Goal: Task Accomplishment & Management: Complete application form

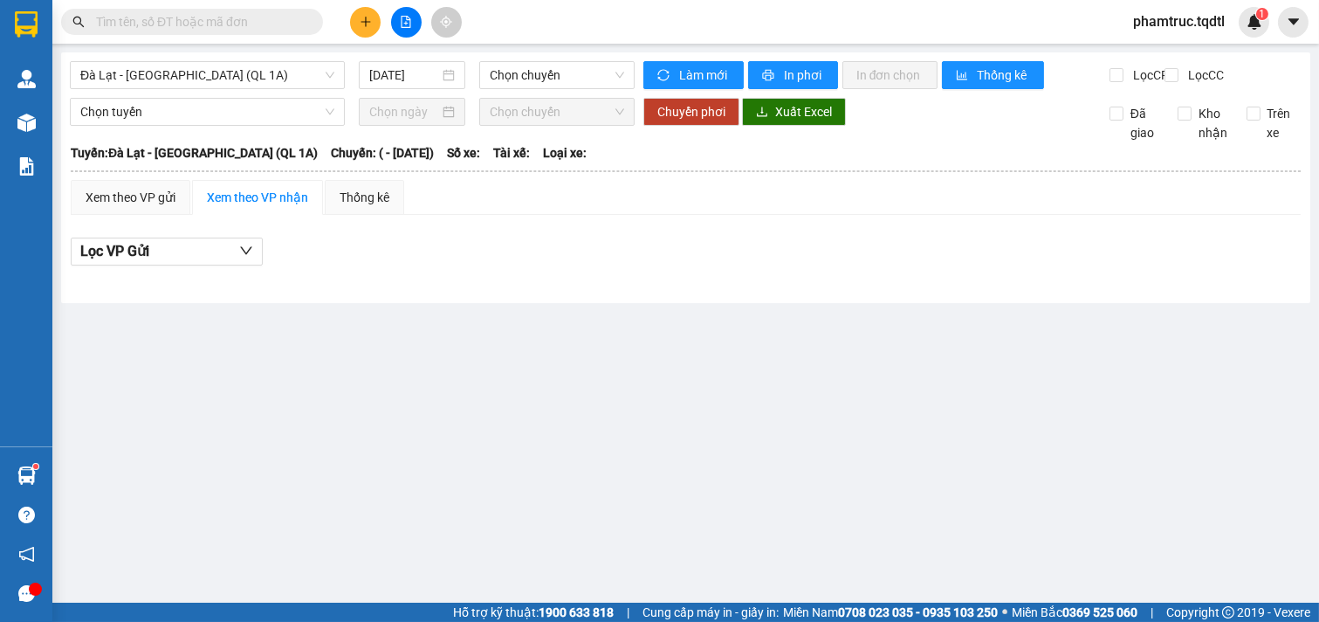
click at [361, 22] on icon "plus" at bounding box center [366, 21] width 10 height 1
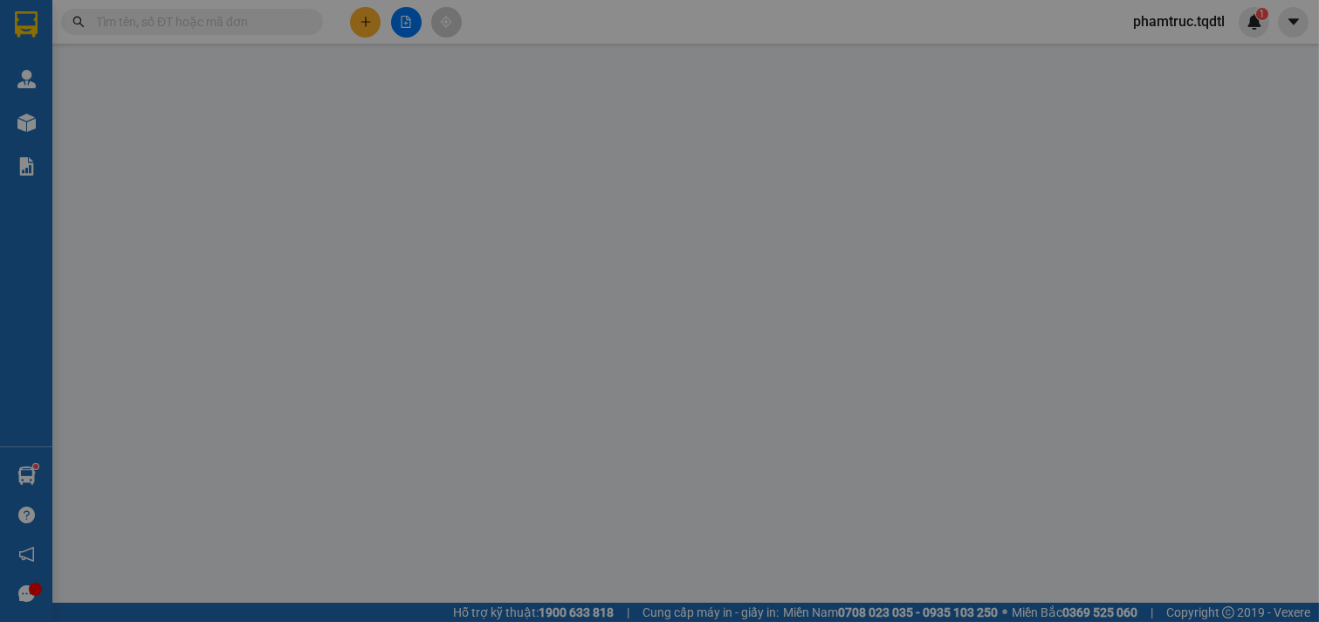
click at [360, 15] on div "TẠO ĐƠN HÀNG Yêu cầu xuất hóa đơn điện tử Transit Pickup Surcharge Ids Transit …" at bounding box center [659, 311] width 1319 height 622
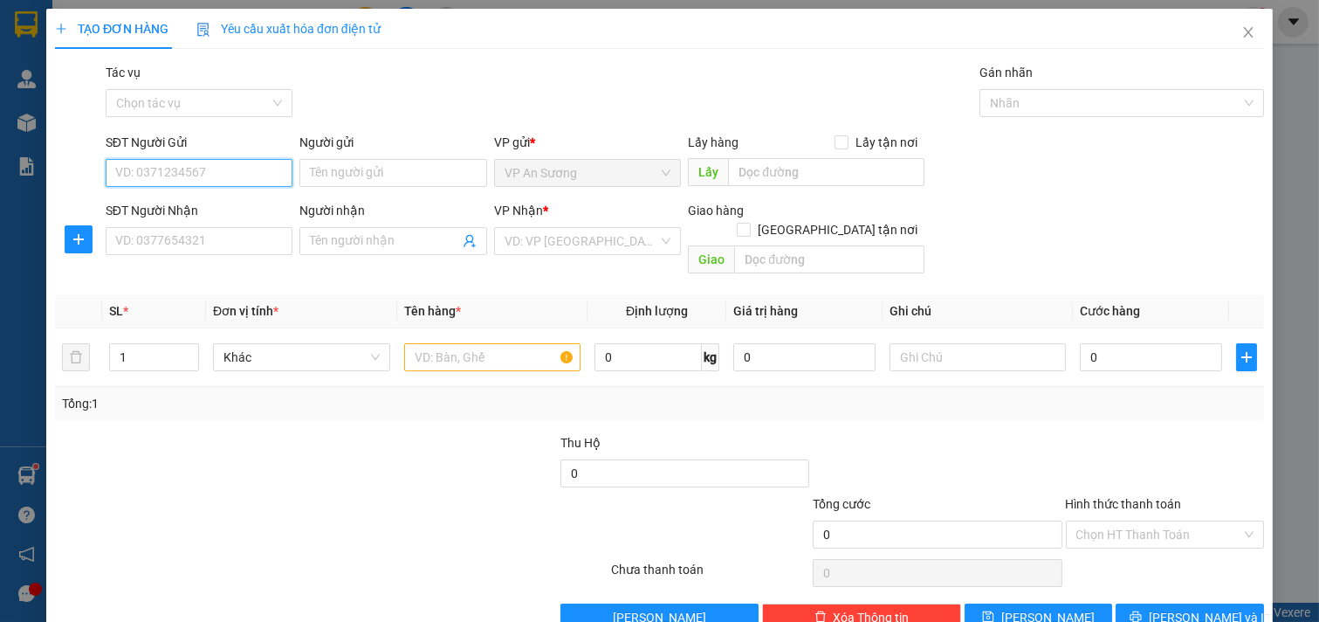
click at [222, 167] on input "SĐT Người Gửi" at bounding box center [200, 173] width 188 height 28
click at [202, 203] on div "0918912209" at bounding box center [197, 207] width 164 height 19
type input "0918912209"
type input "vp Q12"
type input "0989800870"
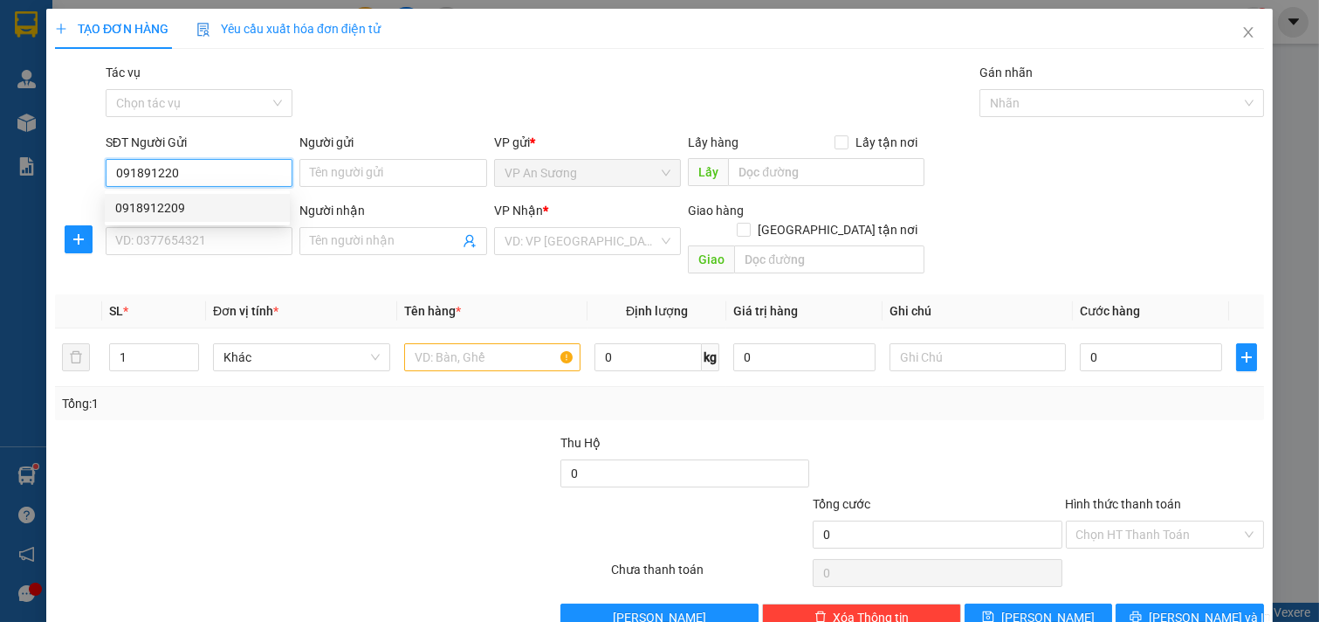
type input "[GEOGRAPHIC_DATA]"
type input "1.000.000"
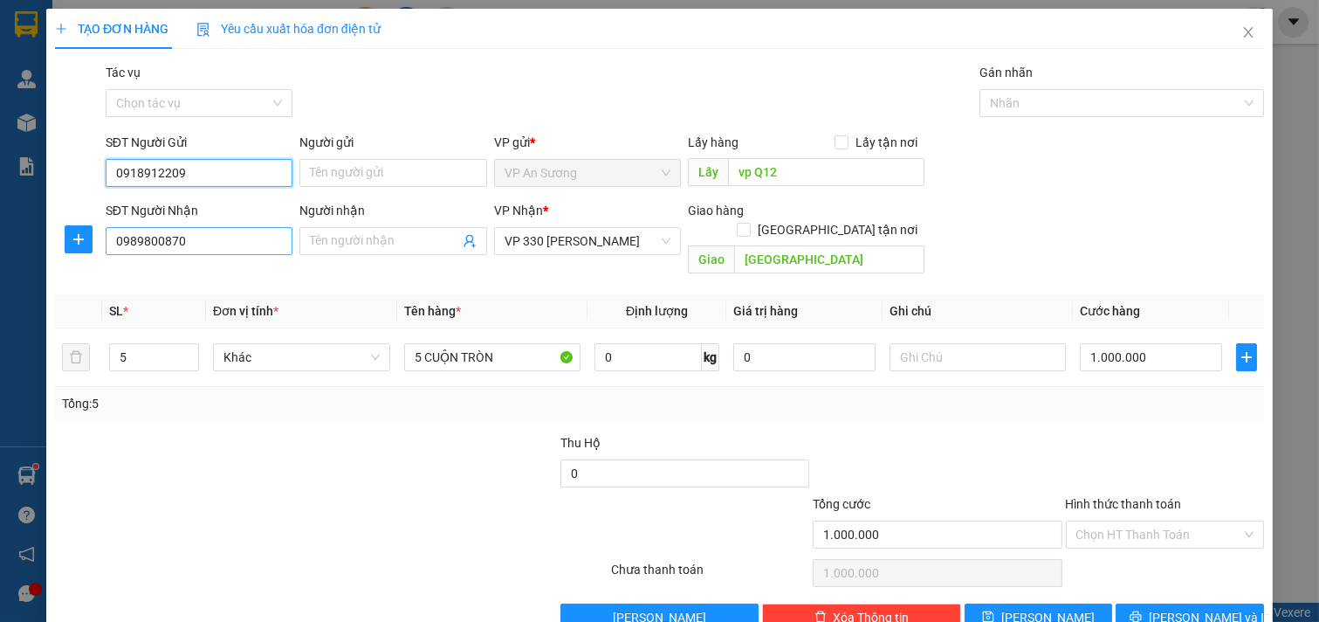
type input "0918912209"
click at [212, 254] on input "0989800870" at bounding box center [200, 241] width 188 height 28
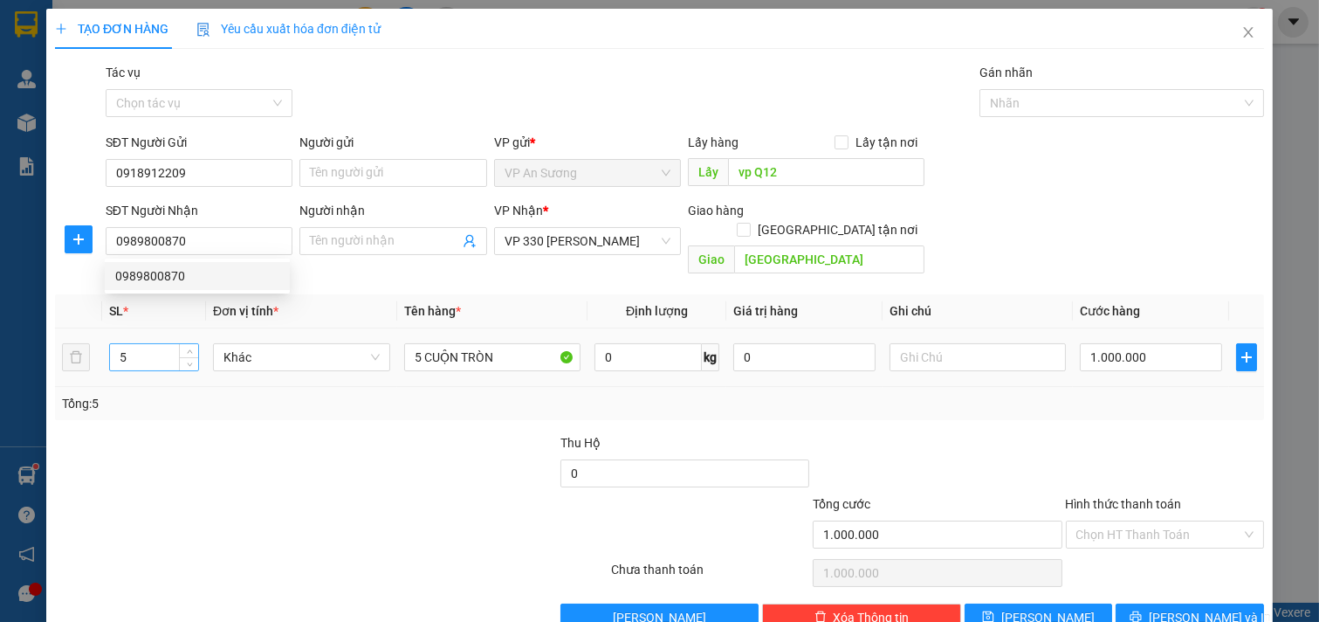
click at [134, 345] on input "5" at bounding box center [154, 357] width 88 height 26
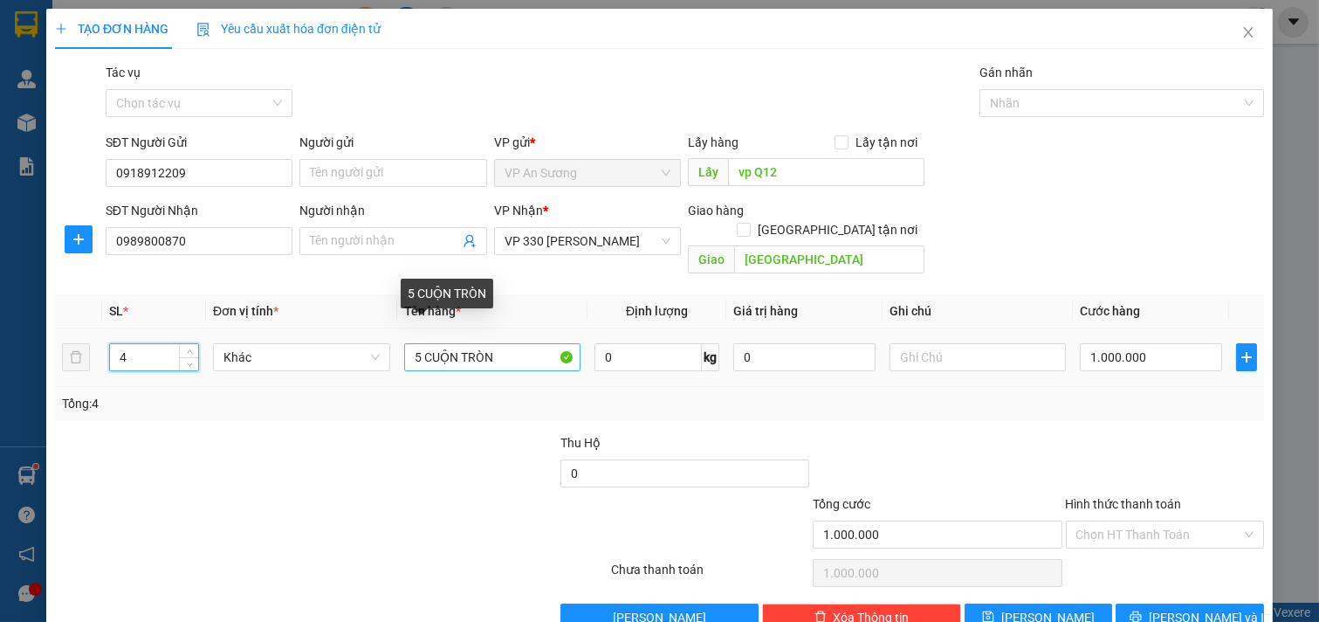
type input "4"
click at [413, 343] on input "5 CUỘN TRÒN" at bounding box center [492, 357] width 177 height 28
click at [422, 343] on input "5 CUỘN TRÒN" at bounding box center [492, 357] width 177 height 28
click at [414, 343] on input "5 CUỘN TRÒN" at bounding box center [492, 357] width 177 height 28
type input "4 CUỘN TRÒN"
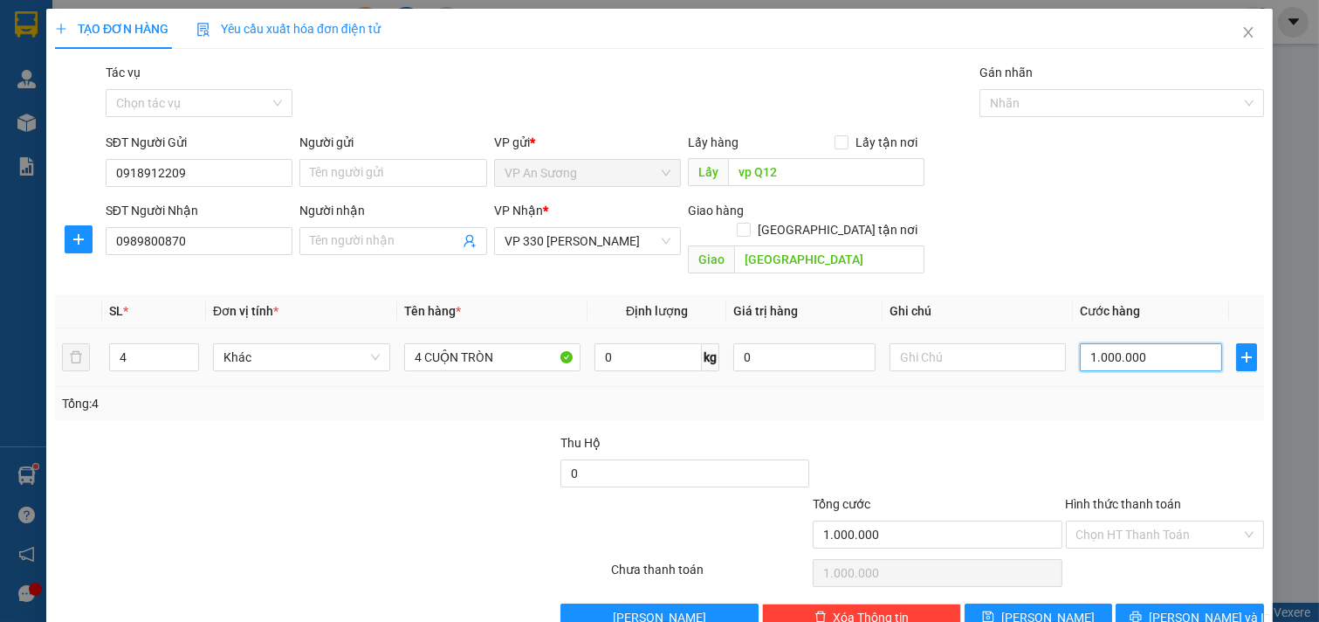
click at [1174, 343] on input "1.000.000" at bounding box center [1151, 357] width 142 height 28
type input "0"
type input "8"
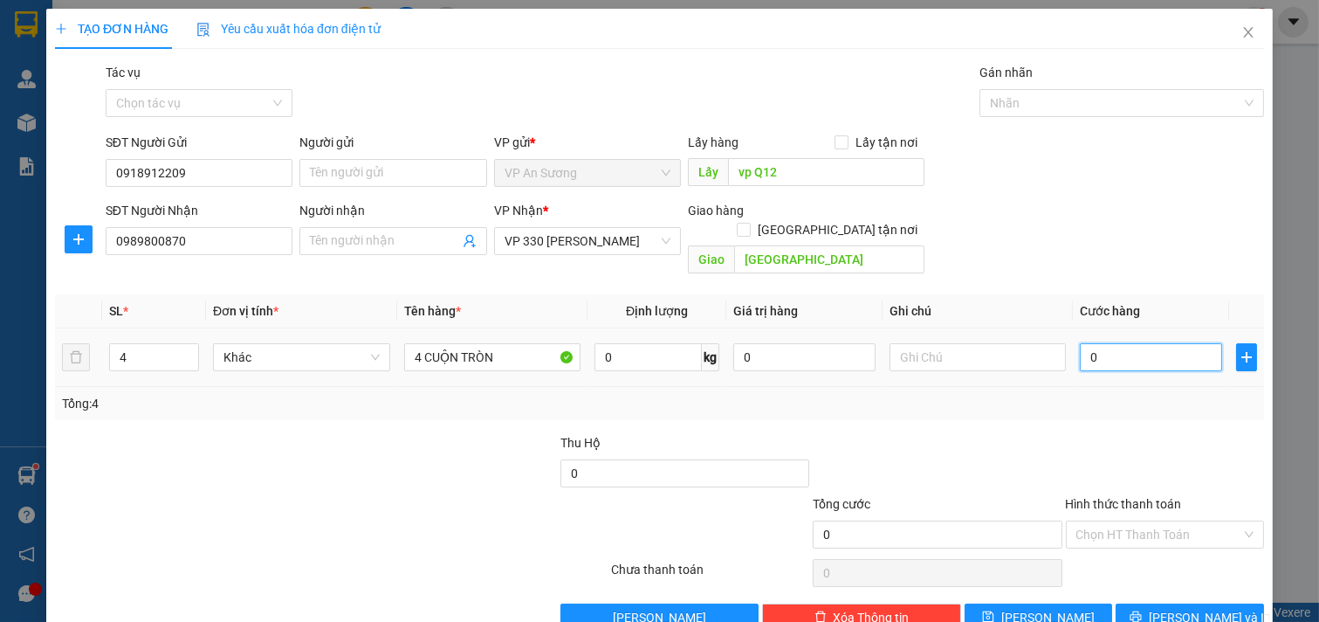
type input "8"
type input "08"
type input "80"
type input "080"
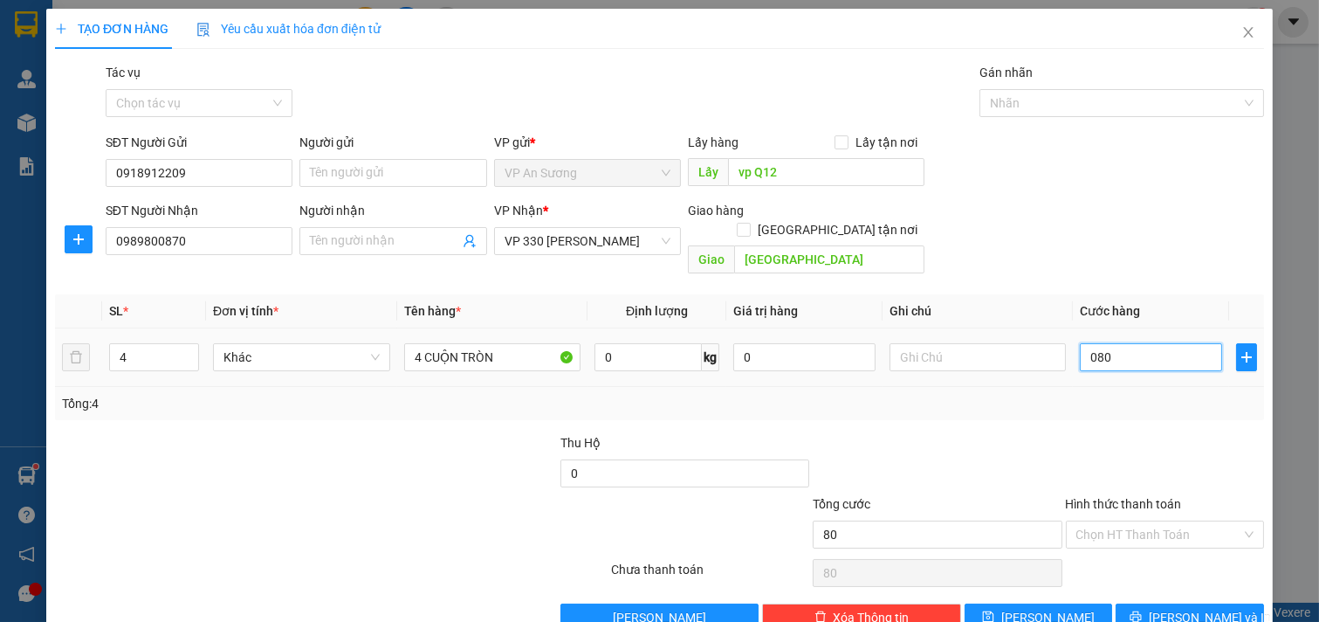
type input "800"
type input "0.800"
type input "800.000"
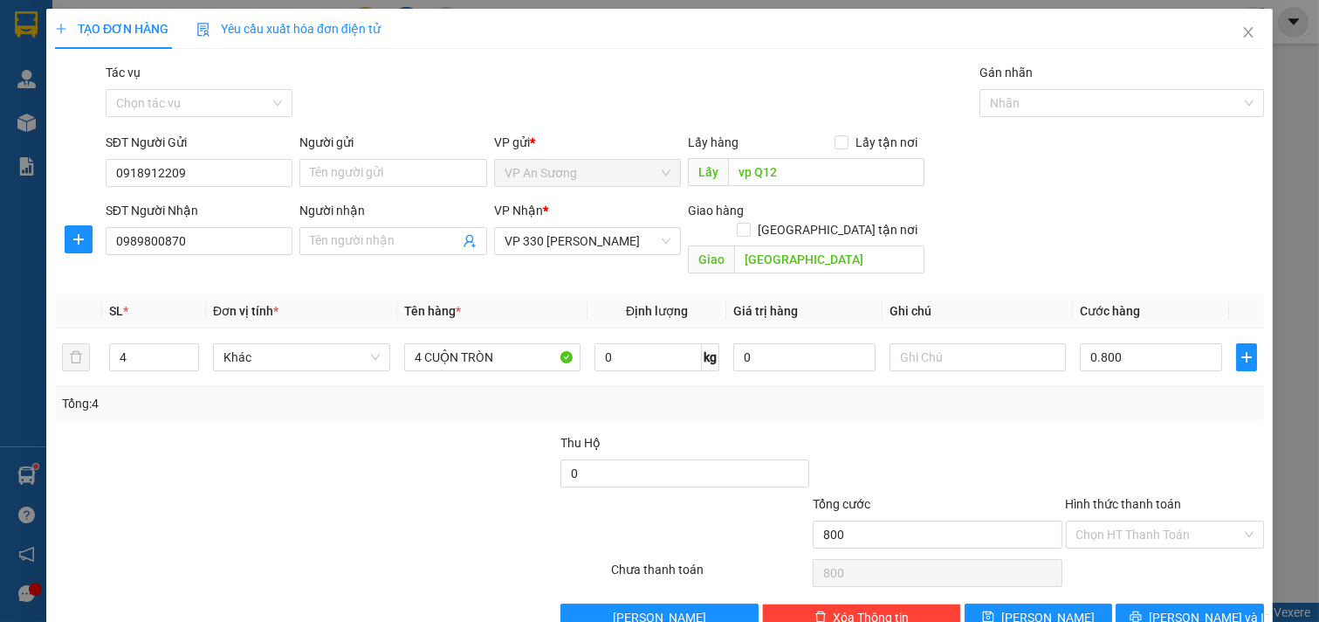
type input "800.000"
click at [1105, 394] on div "Tổng: 4" at bounding box center [659, 403] width 1195 height 19
click at [1142, 610] on icon "printer" at bounding box center [1136, 616] width 12 height 12
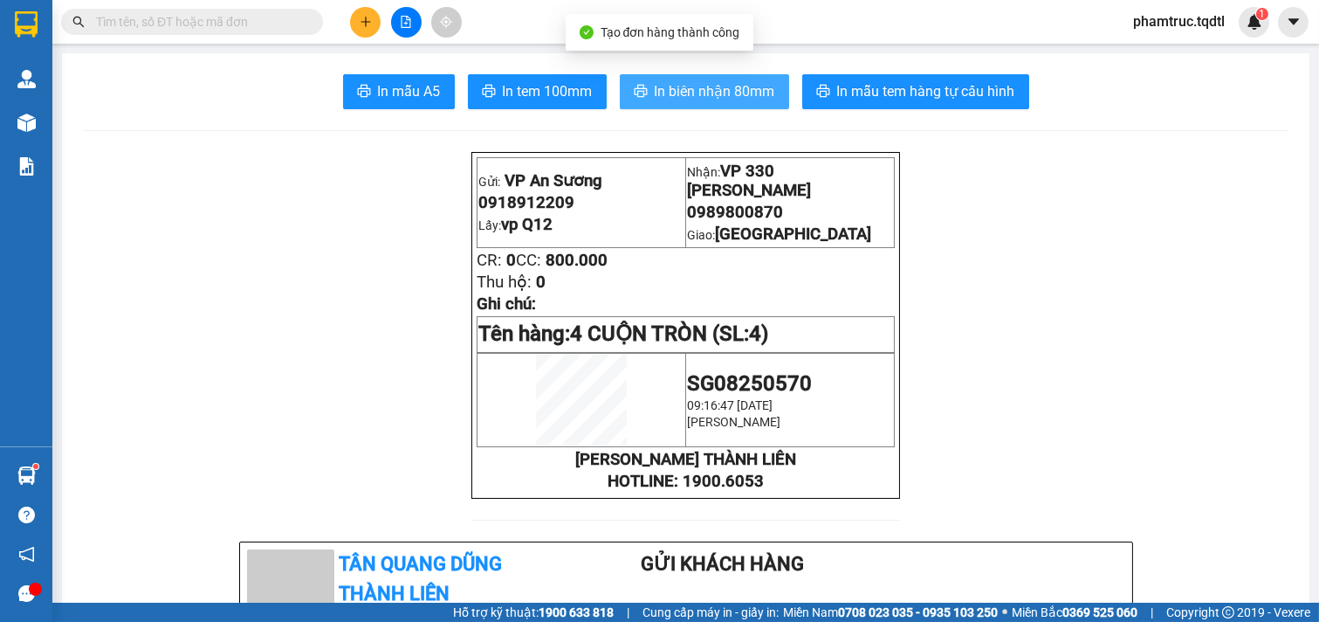
click at [684, 99] on span "In biên nhận 80mm" at bounding box center [715, 91] width 120 height 22
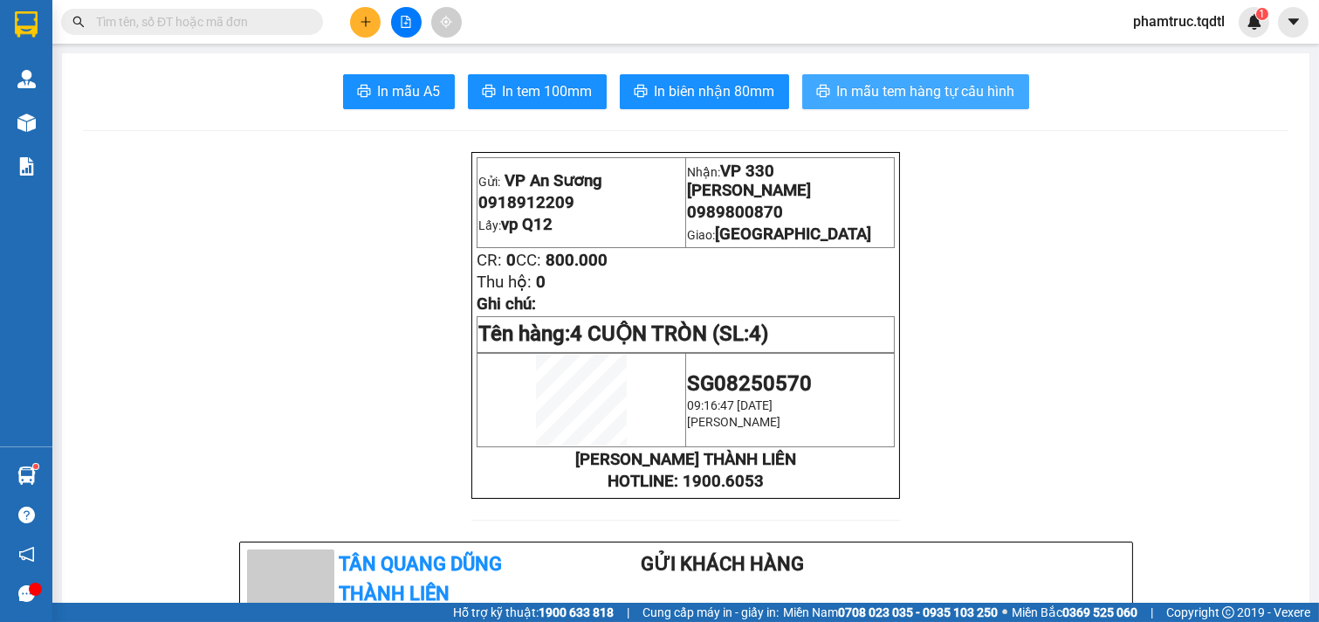
click at [826, 90] on button "In mẫu tem hàng tự cấu hình" at bounding box center [915, 91] width 227 height 35
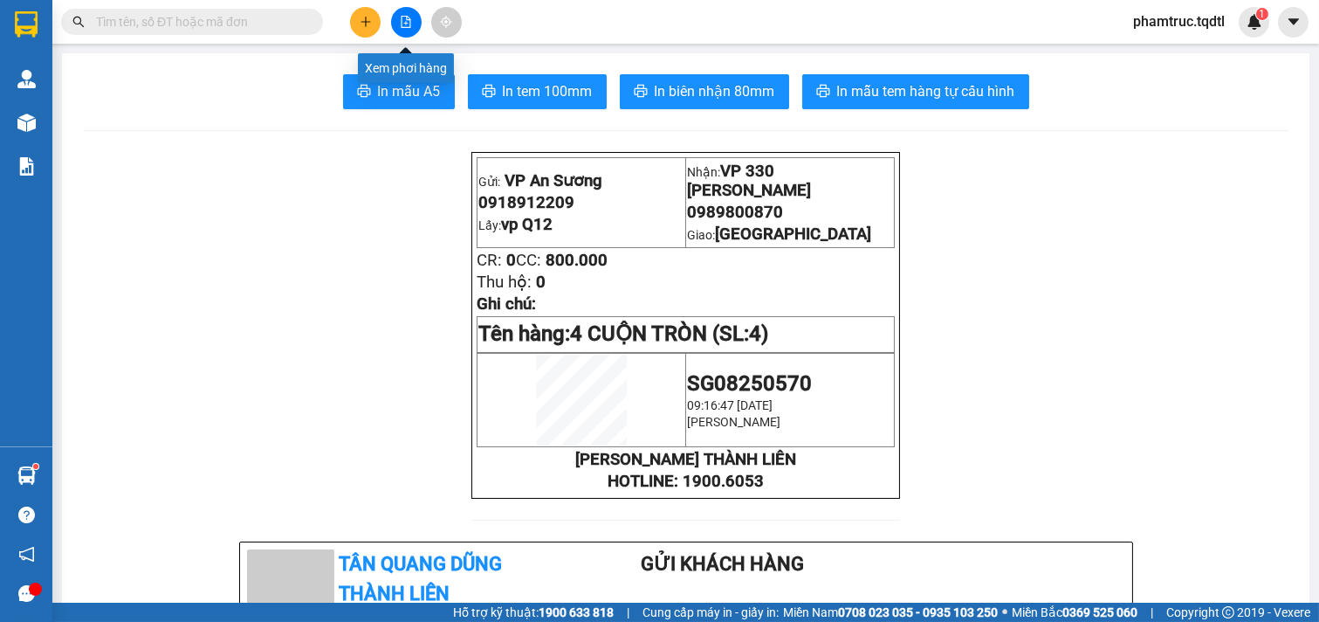
click at [409, 20] on icon "file-add" at bounding box center [406, 22] width 12 height 12
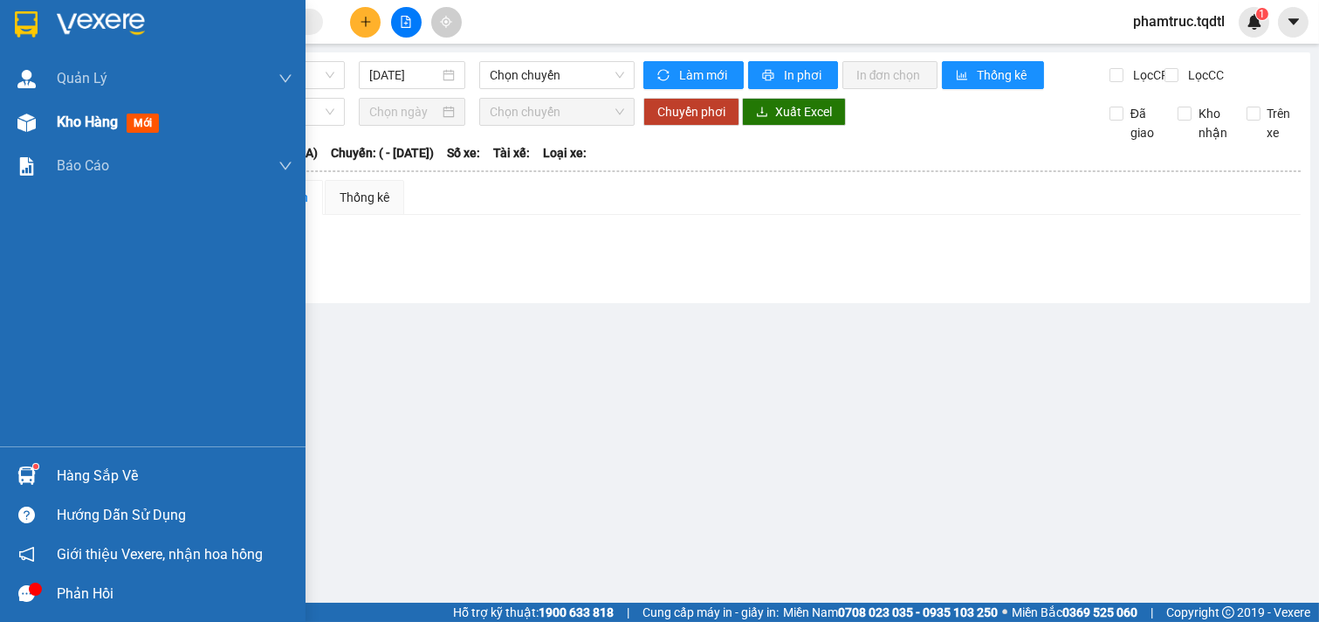
click at [30, 128] on img at bounding box center [26, 123] width 18 height 18
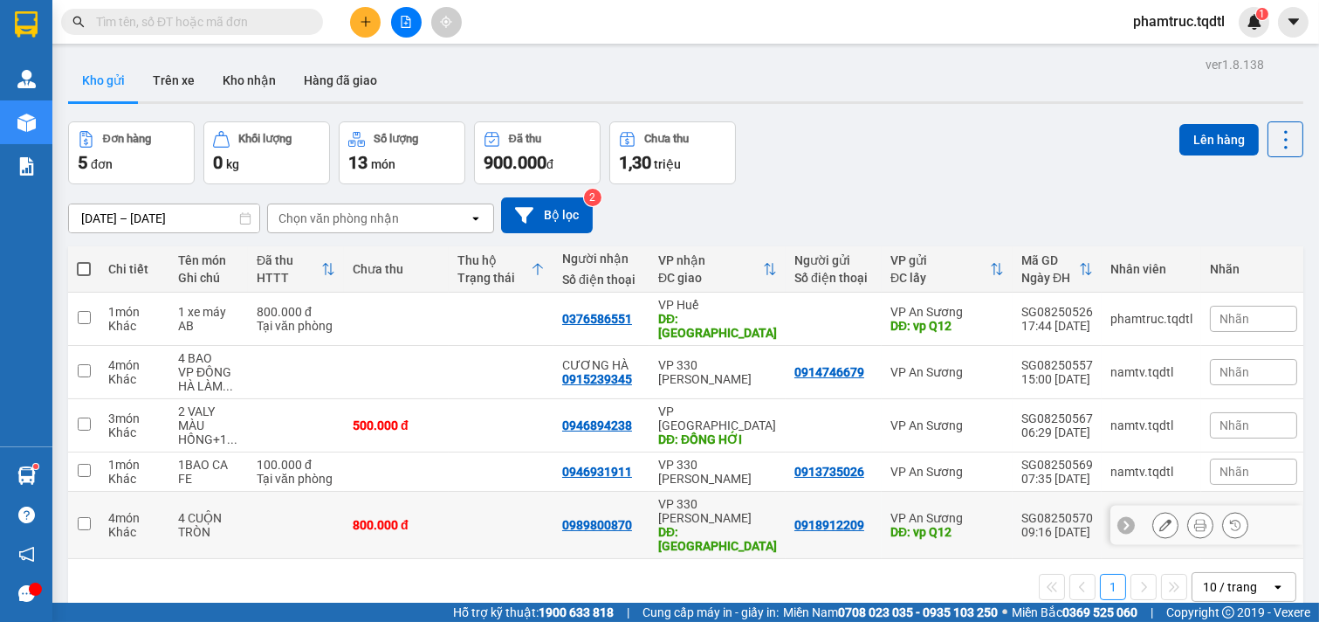
click at [306, 492] on td at bounding box center [296, 525] width 96 height 67
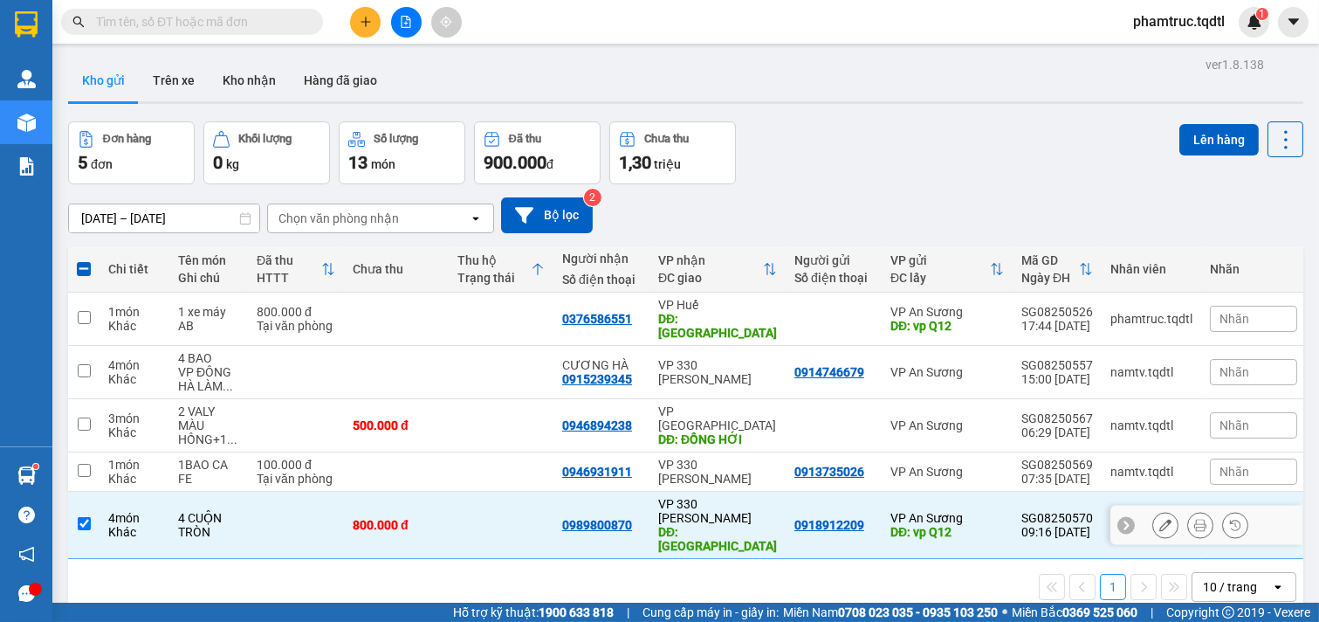
click at [75, 492] on td at bounding box center [83, 525] width 31 height 67
checkbox input "false"
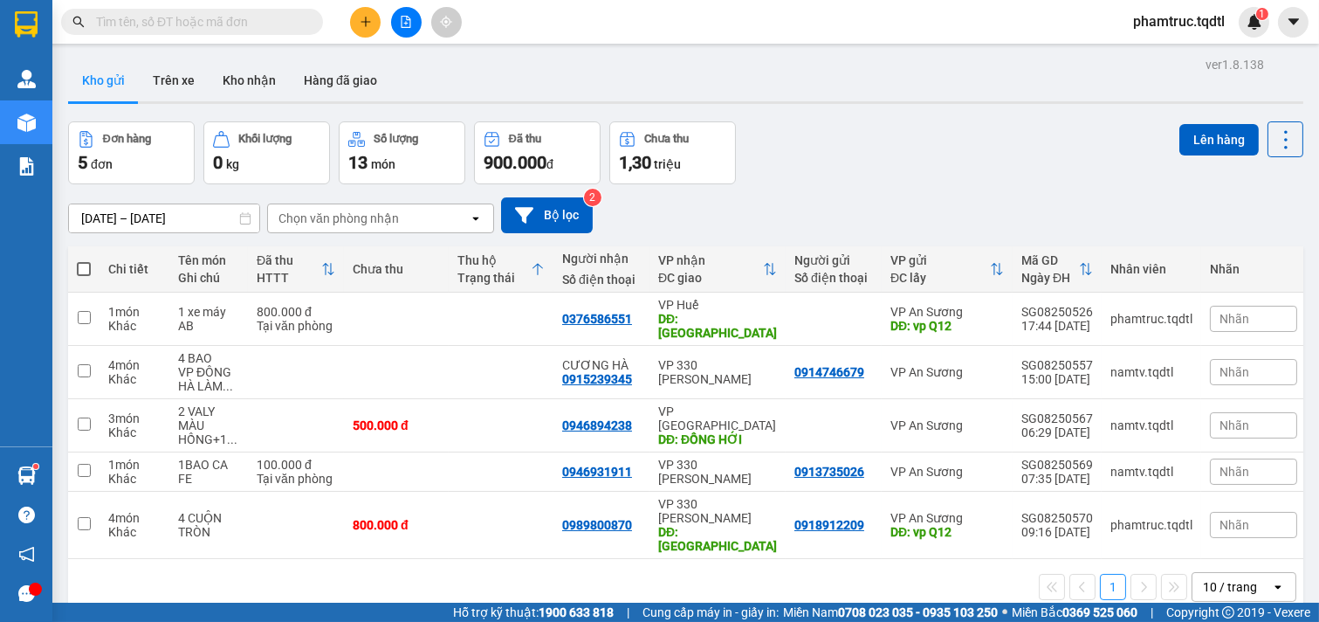
click at [169, 568] on div "1 10 / trang open" at bounding box center [686, 587] width 1236 height 56
click at [1153, 510] on button at bounding box center [1165, 525] width 24 height 31
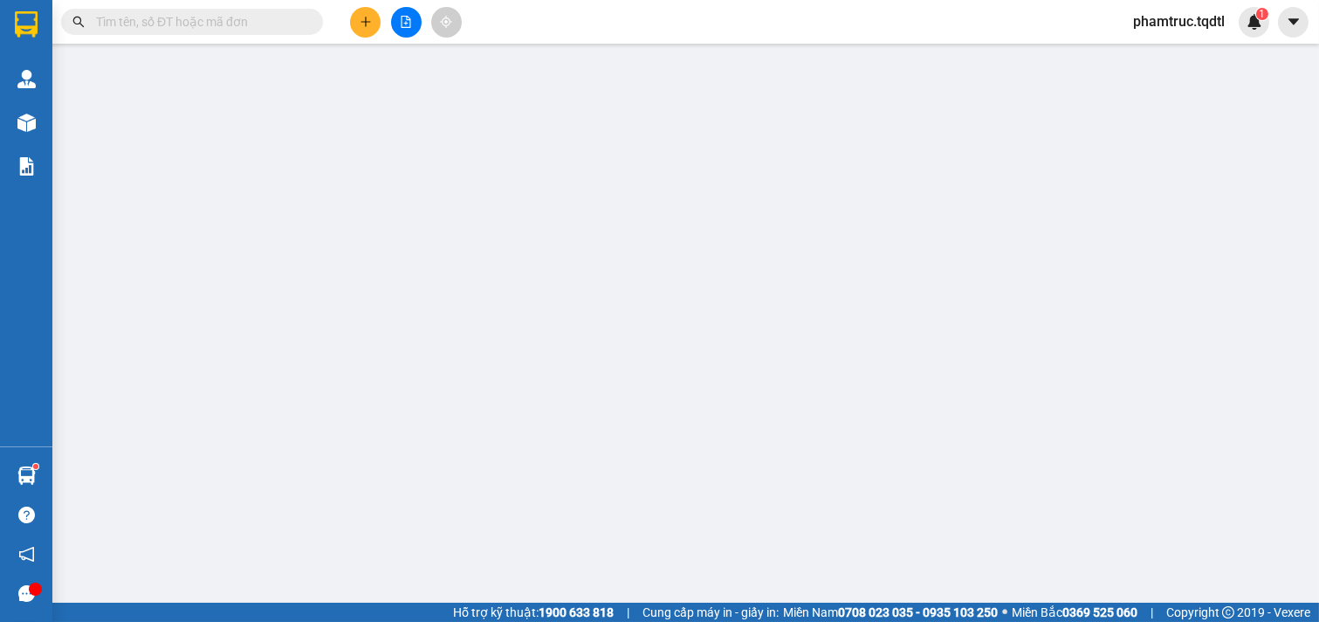
type input "0918912209"
type input "vp Q12"
type input "0989800870"
type input "[GEOGRAPHIC_DATA]"
type input "800.000"
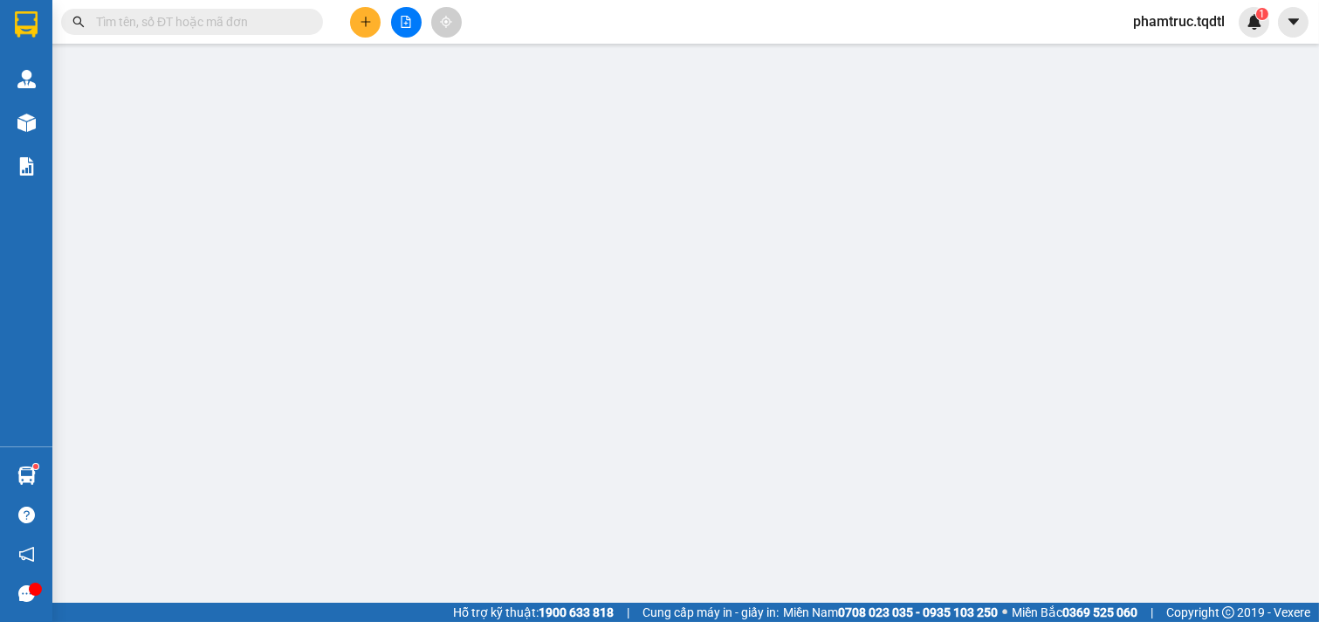
type input "800.000"
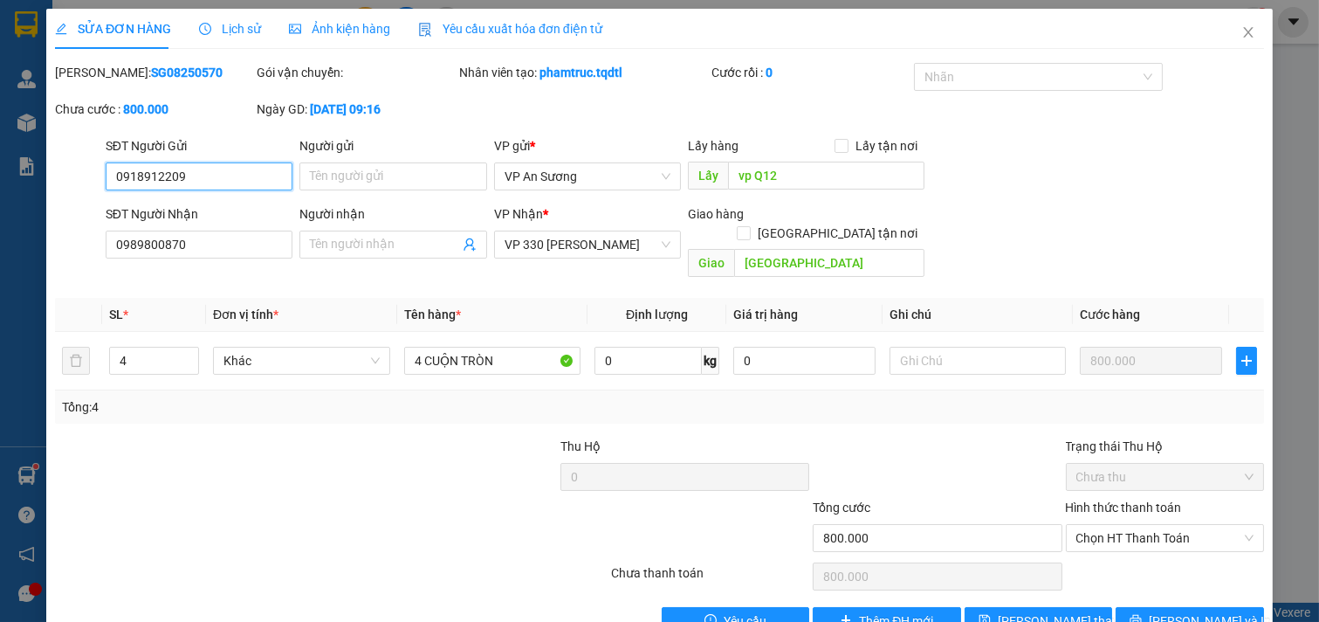
click at [237, 182] on input "0918912209" at bounding box center [200, 176] width 188 height 28
drag, startPoint x: 224, startPoint y: 182, endPoint x: 89, endPoint y: 481, distance: 328.7
click at [89, 498] on div at bounding box center [230, 528] width 354 height 61
click at [1242, 31] on icon "close" at bounding box center [1249, 32] width 14 height 14
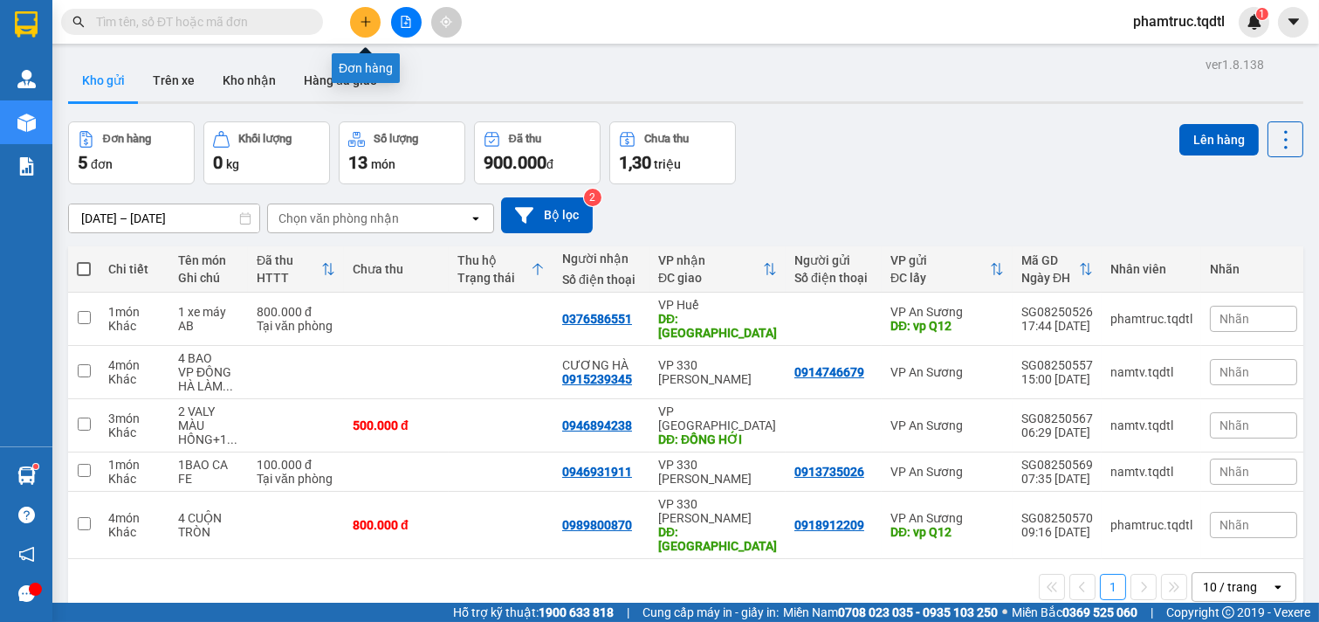
click at [355, 18] on button at bounding box center [365, 22] width 31 height 31
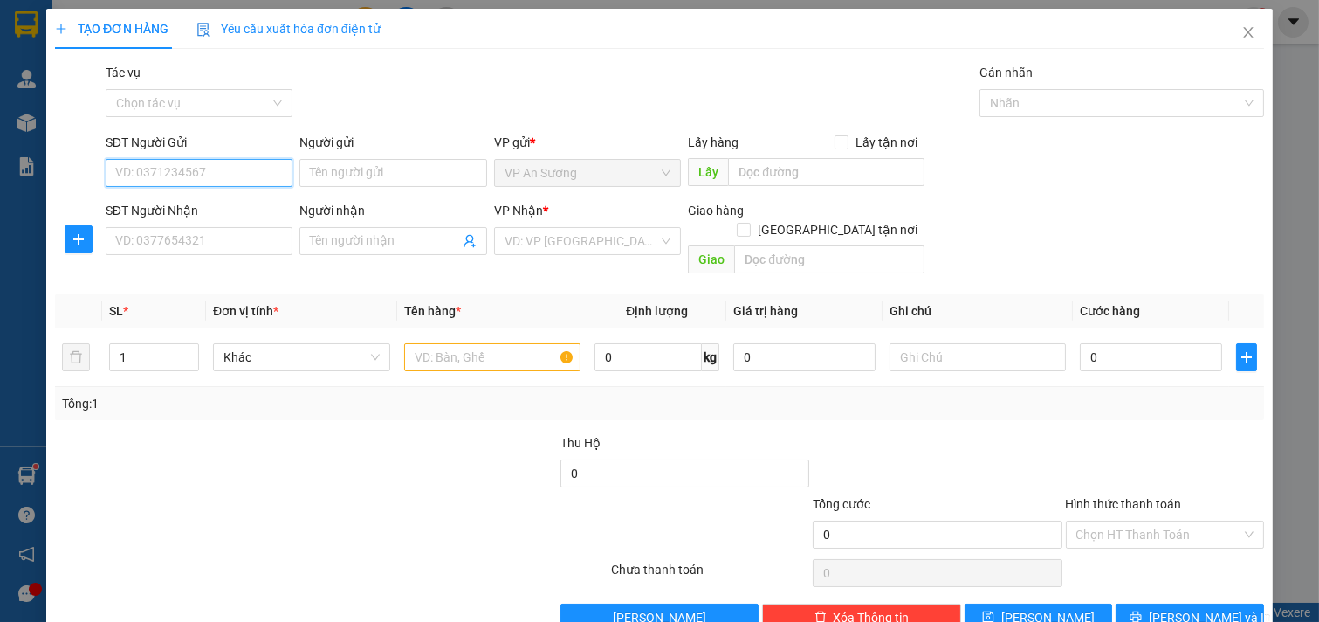
click at [259, 168] on input "SĐT Người Gửi" at bounding box center [200, 173] width 188 height 28
click at [210, 205] on div "0918912209" at bounding box center [197, 207] width 164 height 19
type input "0918912209"
type input "vp Q12"
type input "0989800870"
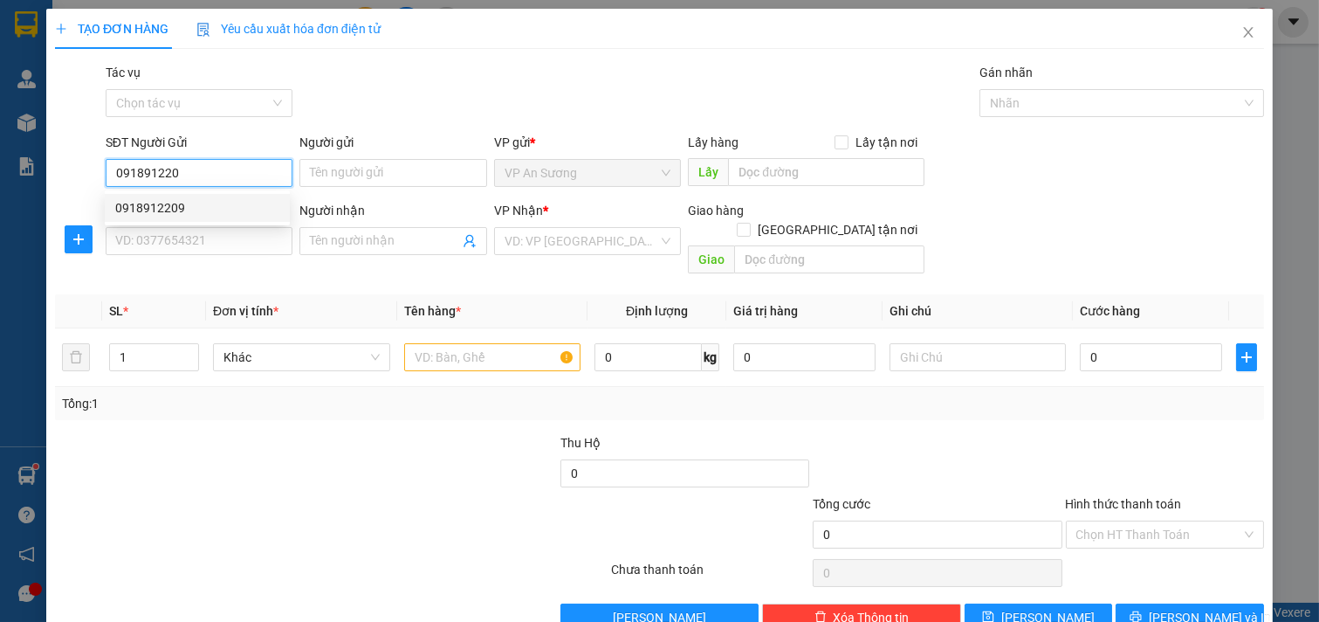
type input "[GEOGRAPHIC_DATA]"
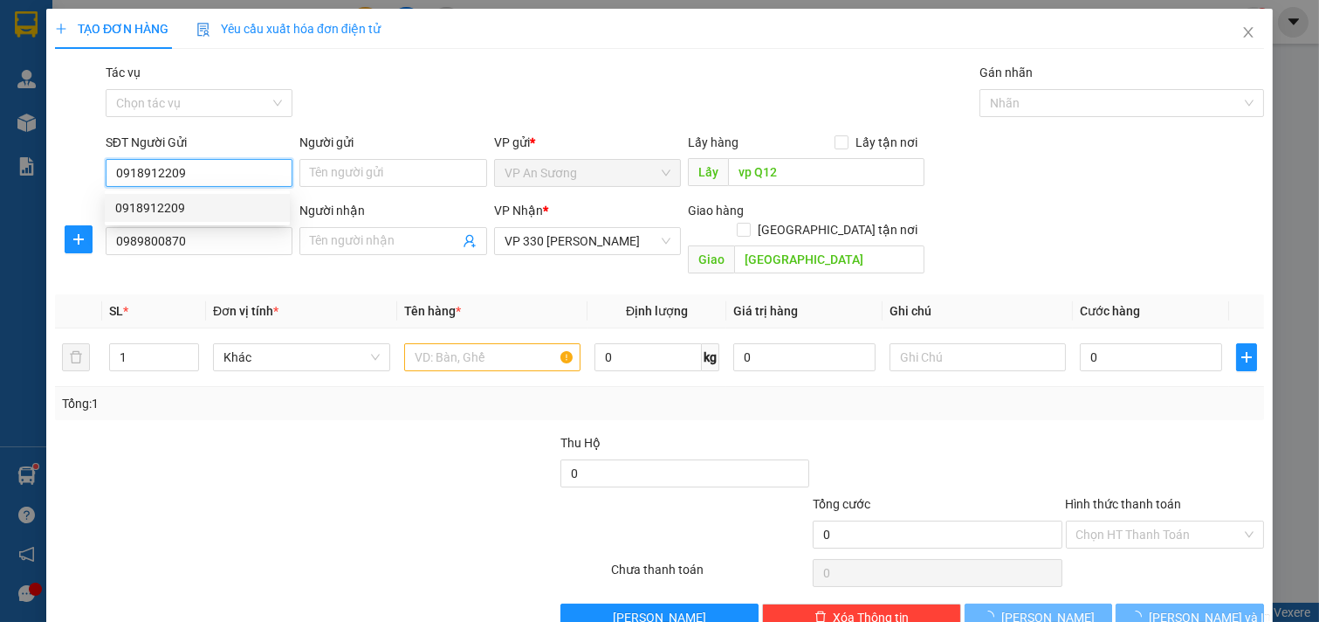
type input "800.000"
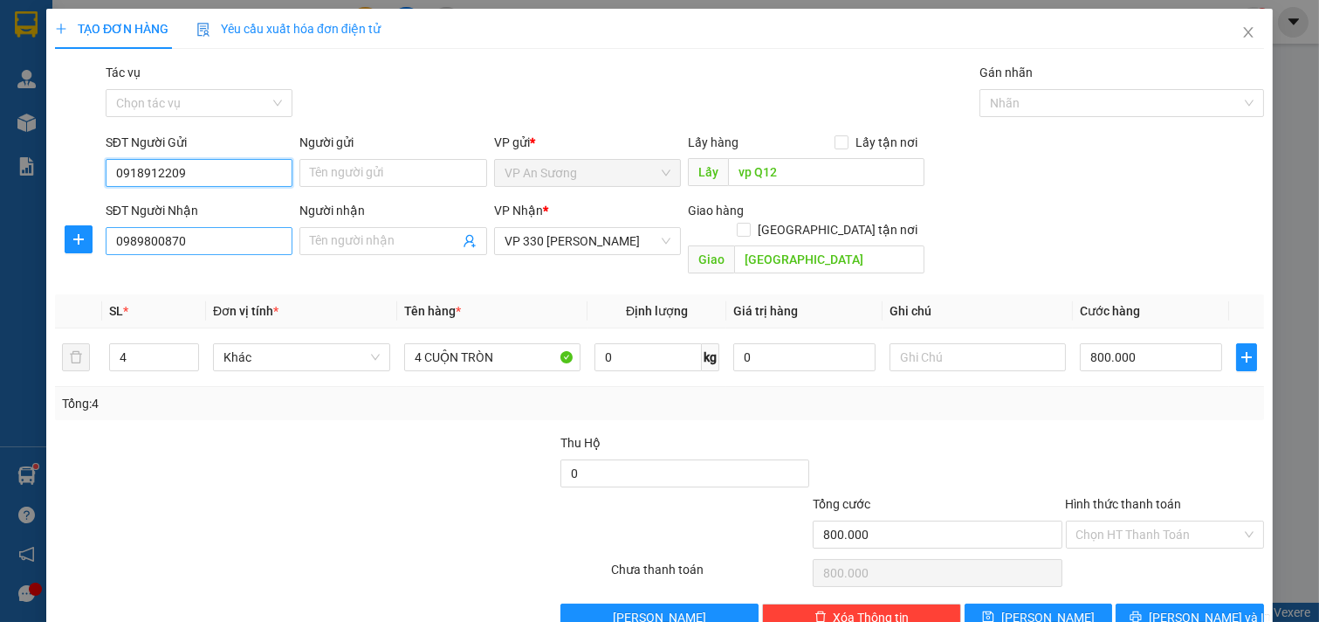
type input "0918912209"
click at [206, 234] on input "0989800870" at bounding box center [200, 241] width 188 height 28
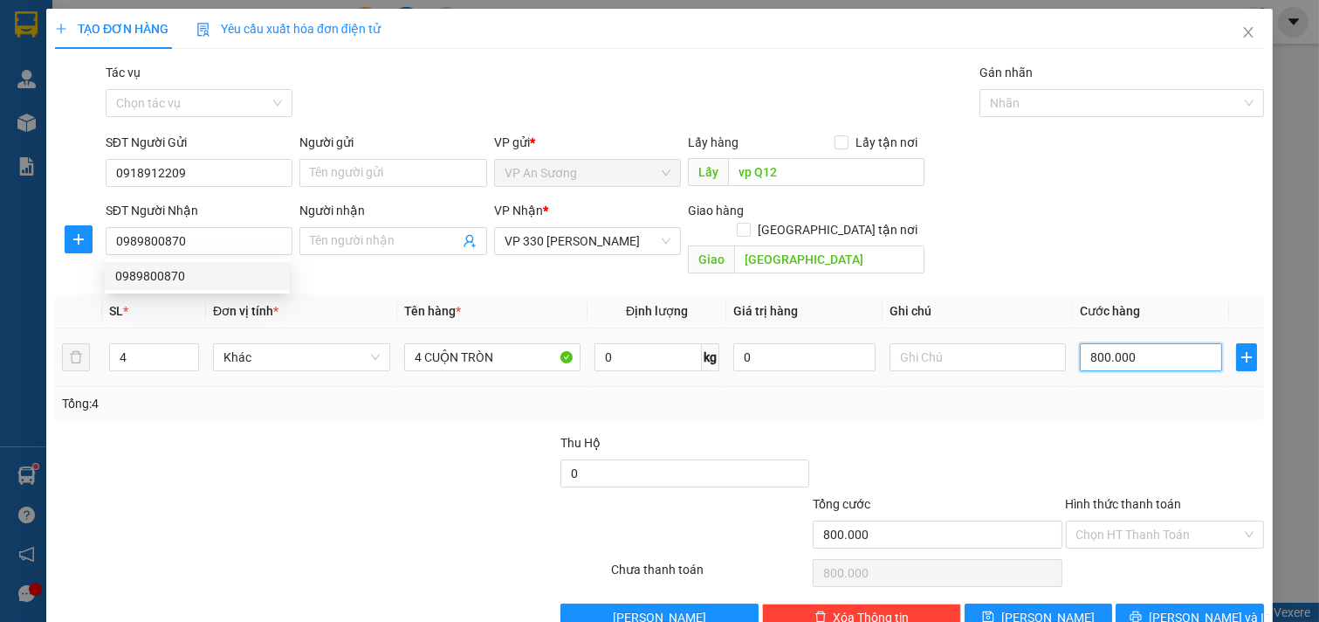
click at [1174, 343] on input "800.000" at bounding box center [1151, 357] width 142 height 28
type input "0"
click at [1162, 343] on input "0" at bounding box center [1151, 357] width 142 height 28
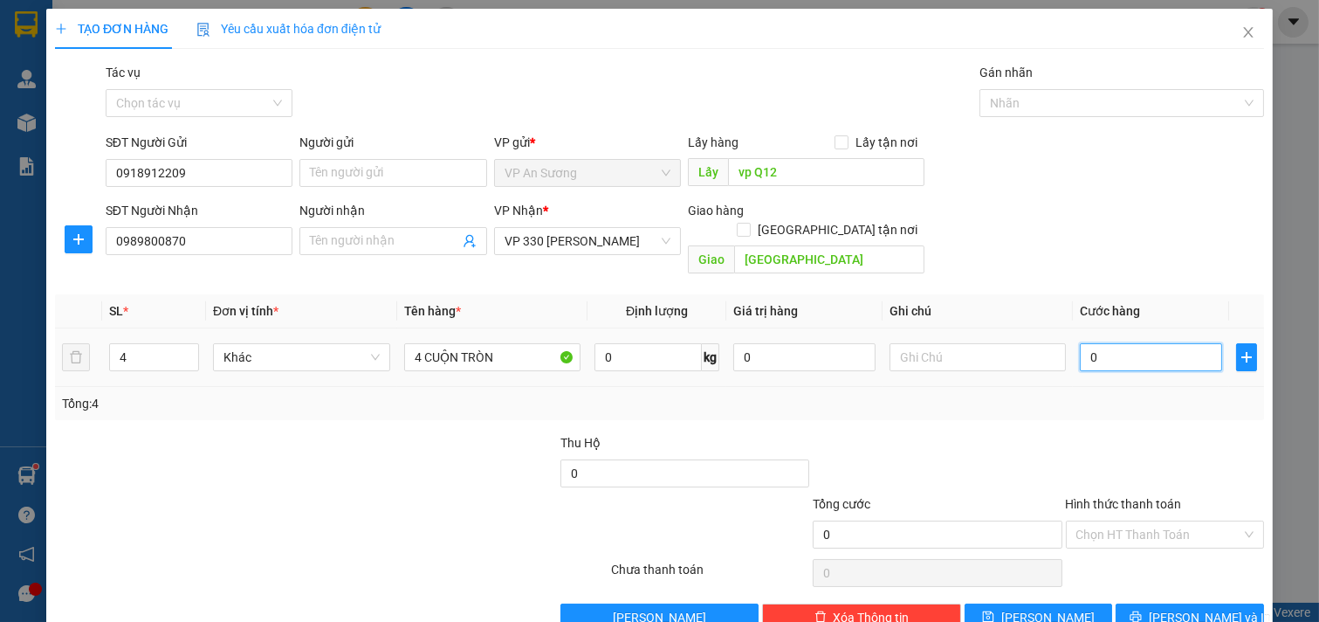
type input "5"
type input "05"
type input "50"
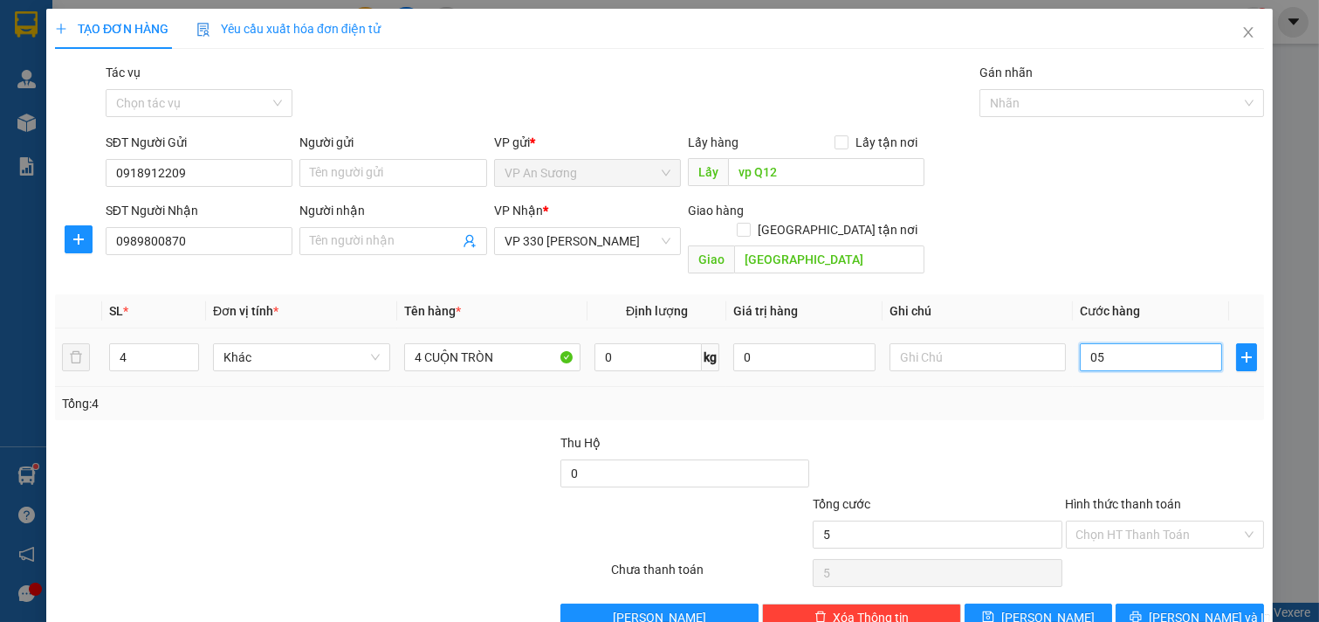
type input "050"
type input "500"
type input "0.500"
type input "500.000"
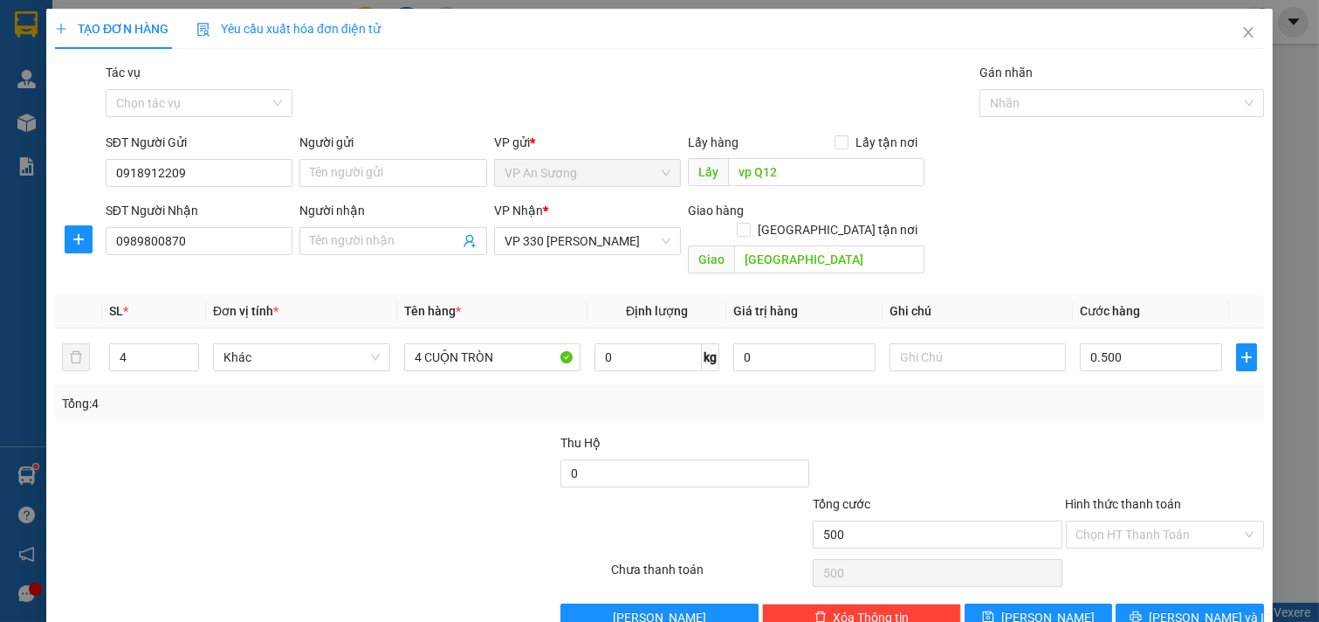
type input "500.000"
click at [1112, 403] on div "Transit Pickup Surcharge Ids Transit Deliver Surcharge Ids Transit Deliver Surc…" at bounding box center [659, 347] width 1209 height 568
click at [1142, 610] on icon "printer" at bounding box center [1136, 616] width 12 height 12
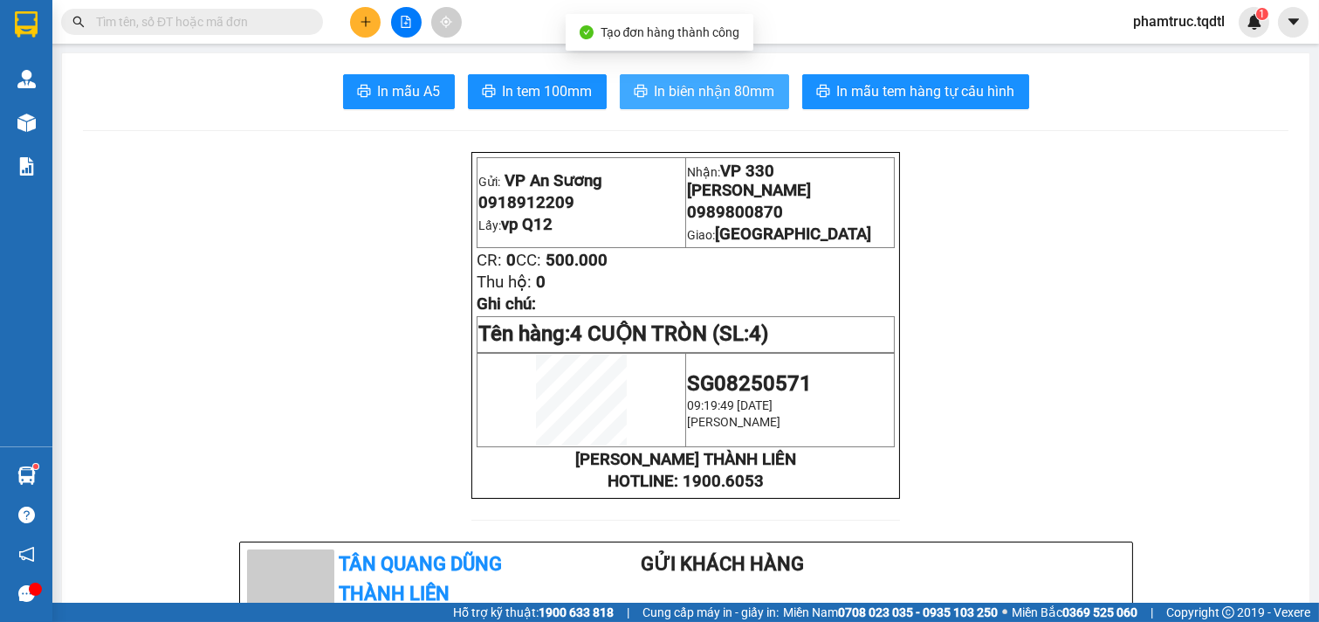
click at [764, 77] on button "In biên nhận 80mm" at bounding box center [704, 91] width 169 height 35
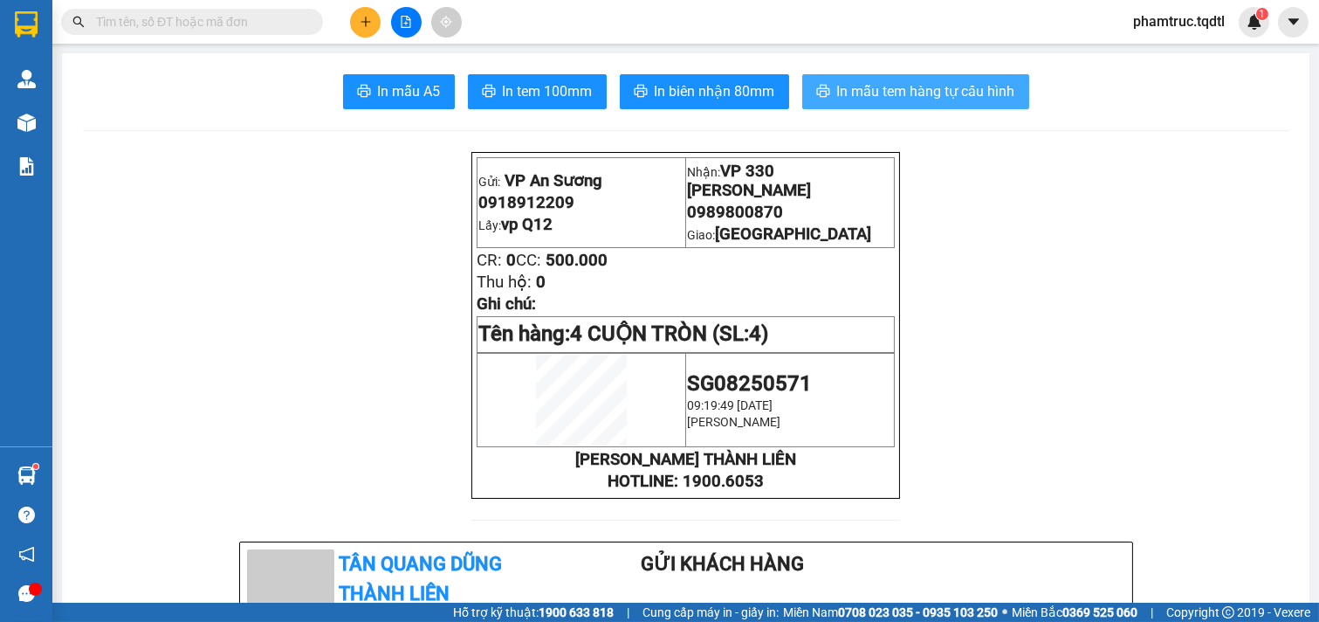
click at [850, 98] on span "In mẫu tem hàng tự cấu hình" at bounding box center [926, 91] width 178 height 22
